Goal: Understand process/instructions

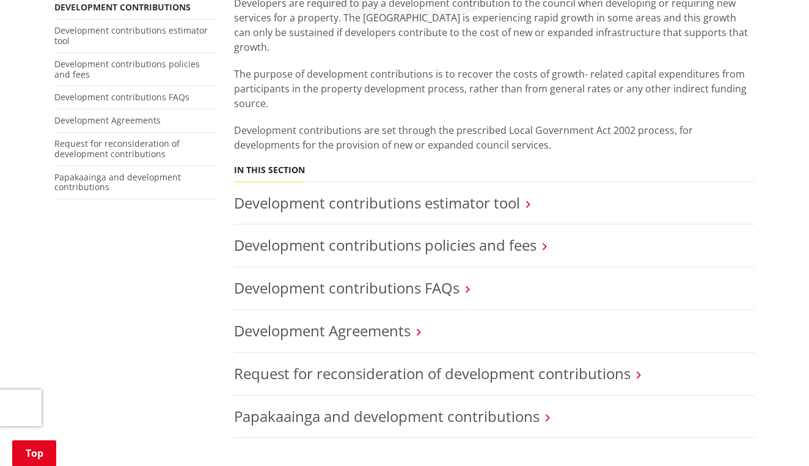
scroll to position [287, 0]
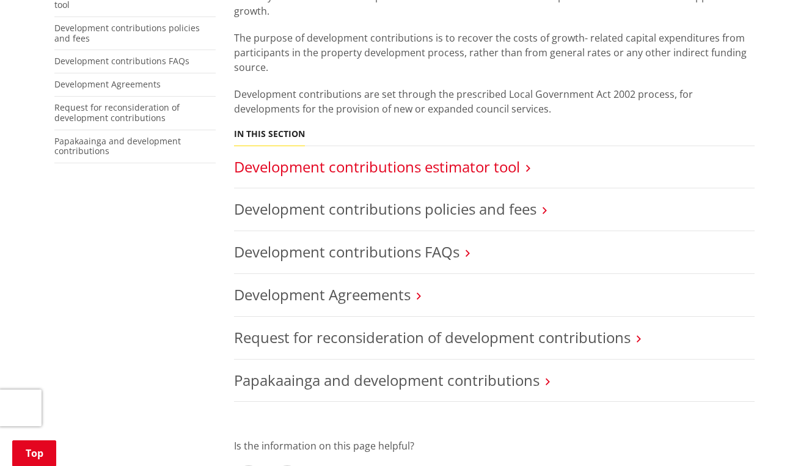
click at [326, 156] on link "Development contributions estimator tool" at bounding box center [377, 166] width 286 height 20
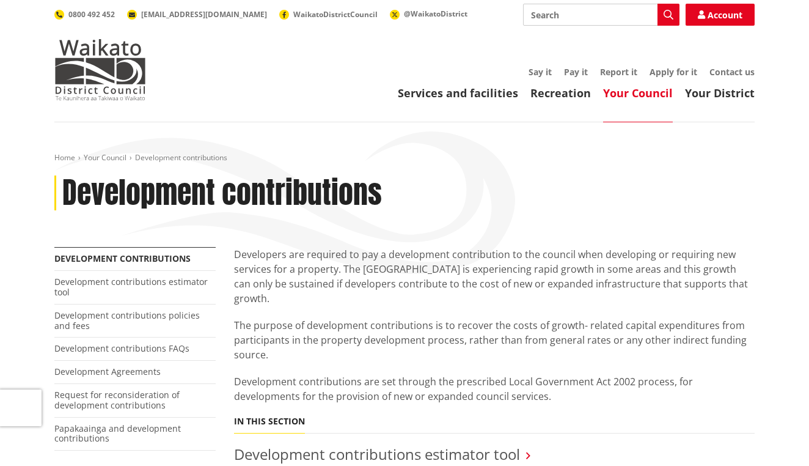
scroll to position [0, 0]
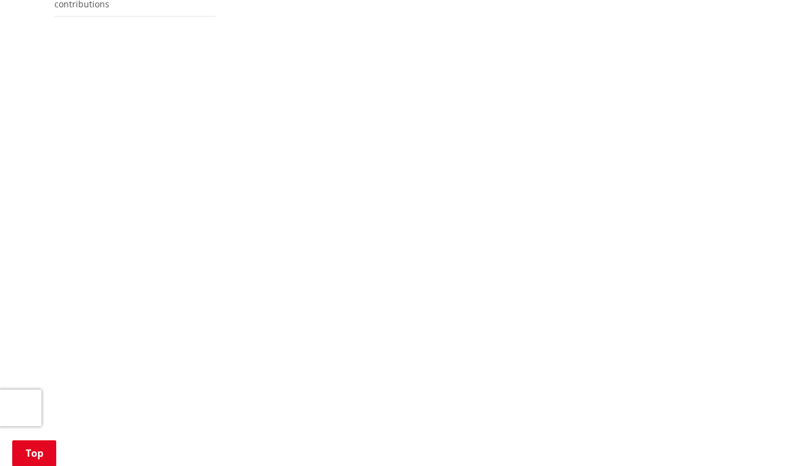
scroll to position [442, 0]
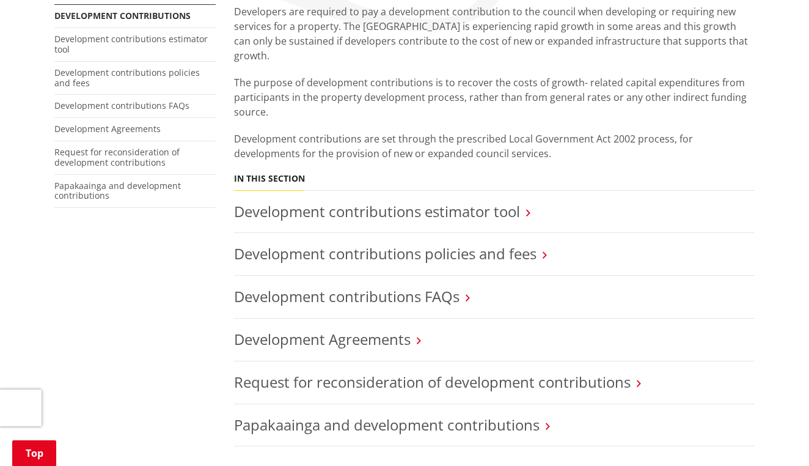
scroll to position [320, 0]
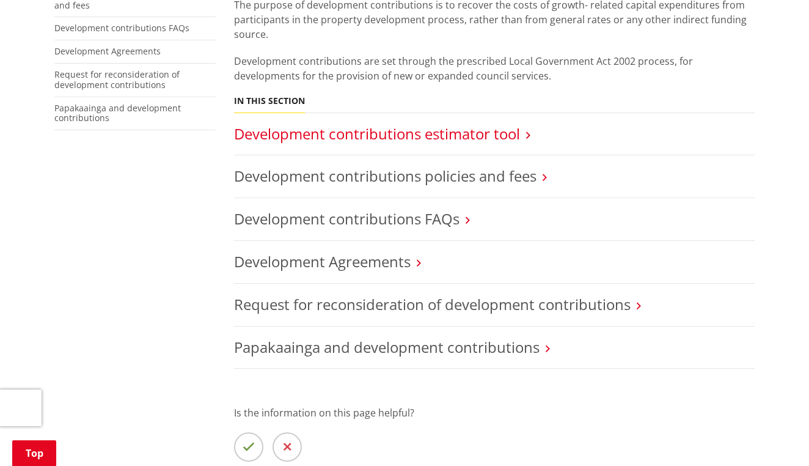
click at [405, 123] on link "Development contributions estimator tool" at bounding box center [377, 133] width 286 height 20
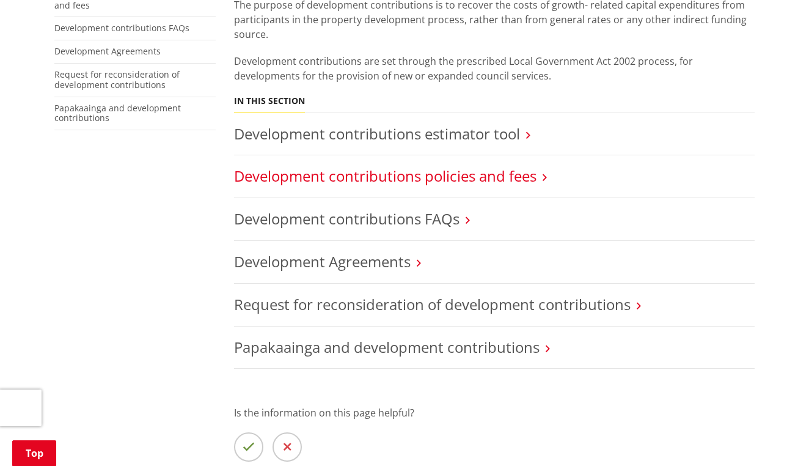
click at [323, 166] on link "Development contributions policies and fees" at bounding box center [385, 176] width 302 height 20
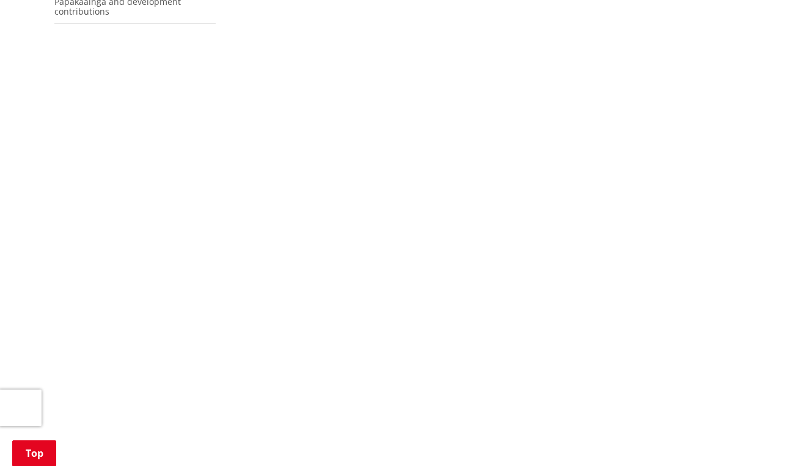
scroll to position [421, 0]
